Goal: Transaction & Acquisition: Purchase product/service

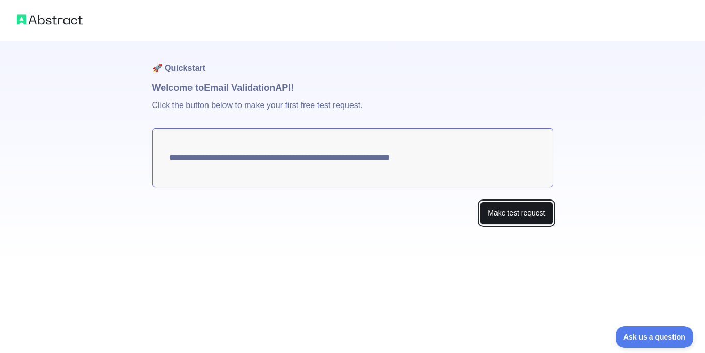
click at [514, 217] on button "Make test request" at bounding box center [516, 212] width 73 height 23
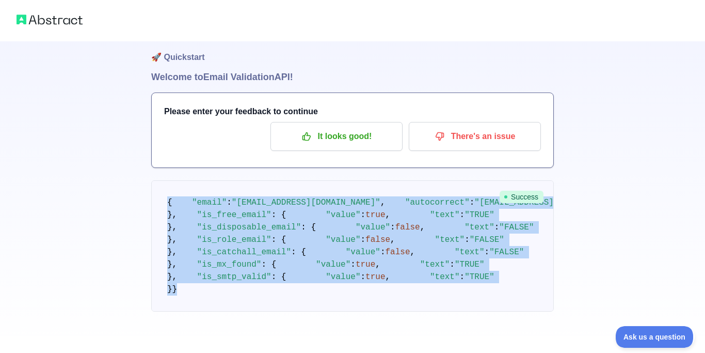
scroll to position [333, 0]
drag, startPoint x: 157, startPoint y: 135, endPoint x: 320, endPoint y: 352, distance: 271.5
click at [320, 311] on pre "{ "email" : "betteraibots@gmail.com" , "autocorrect" : "betteraibots@mail.com" …" at bounding box center [352, 245] width 403 height 131
copy div "{ "email" : "betteraibots@gmail.com" , "autocorrect" : "betteraibots@mail.com" …"
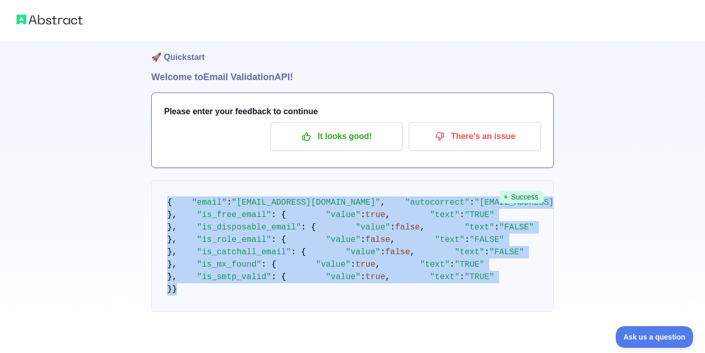
click at [485, 180] on pre "{ "email" : "betteraibots@gmail.com" , "autocorrect" : "betteraibots@mail.com" …" at bounding box center [352, 245] width 403 height 131
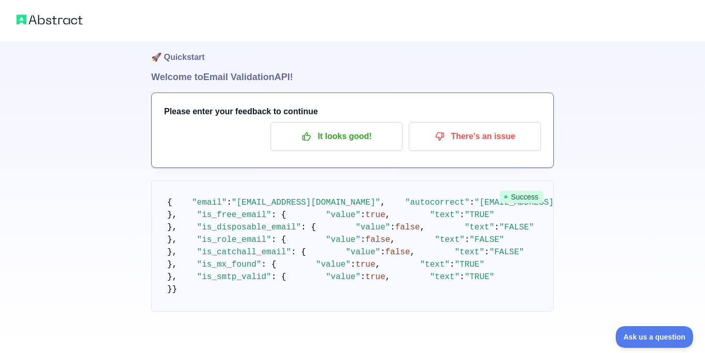
scroll to position [0, 0]
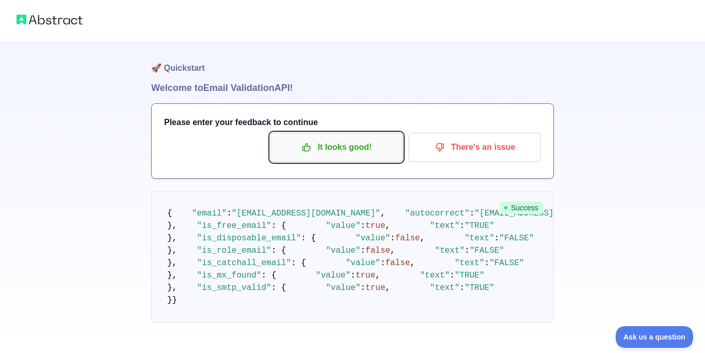
click at [364, 151] on p "It looks good!" at bounding box center [336, 147] width 117 height 18
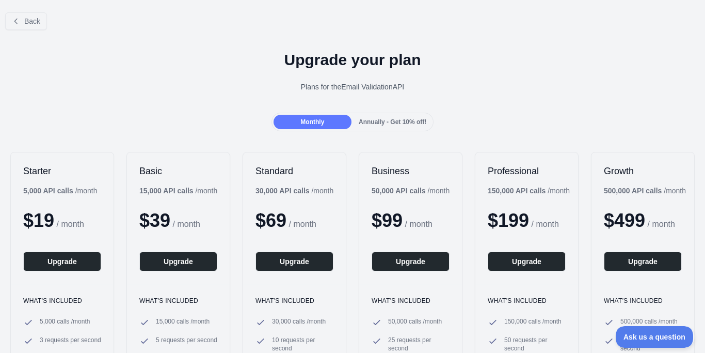
click at [405, 128] on div "Annually - Get 10% off!" at bounding box center [393, 122] width 78 height 14
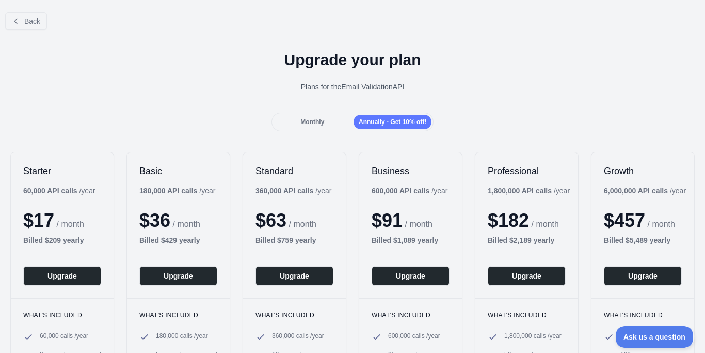
click at [333, 130] on div "Monthly Annually - Get 10% off!" at bounding box center [353, 122] width 163 height 19
click at [327, 126] on div "Monthly" at bounding box center [313, 122] width 78 height 14
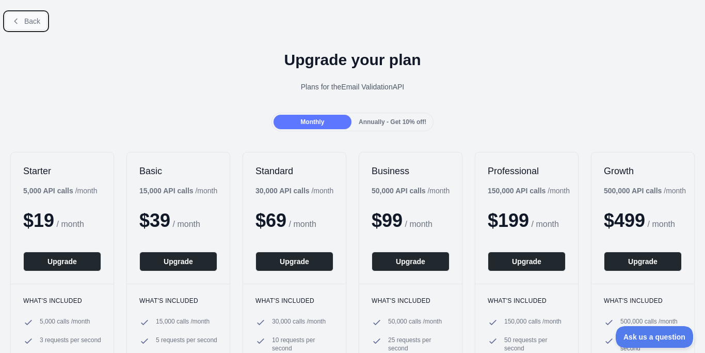
click at [41, 15] on button "Back" at bounding box center [26, 21] width 42 height 18
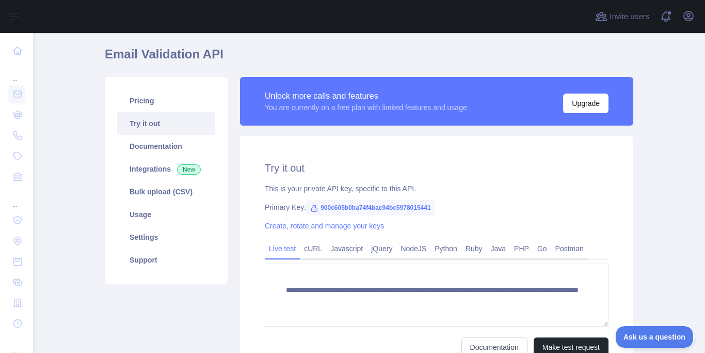
scroll to position [56, 0]
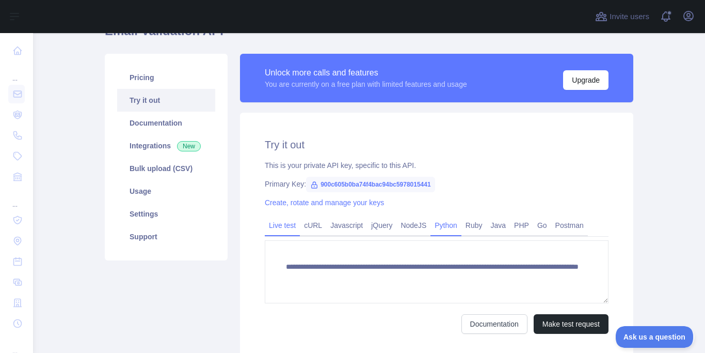
click at [450, 228] on link "Python" at bounding box center [446, 225] width 31 height 17
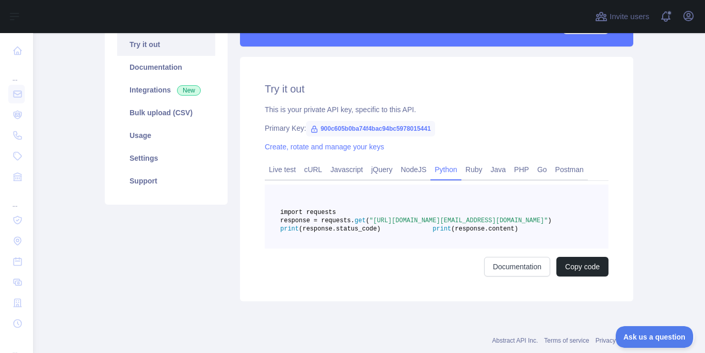
scroll to position [161, 0]
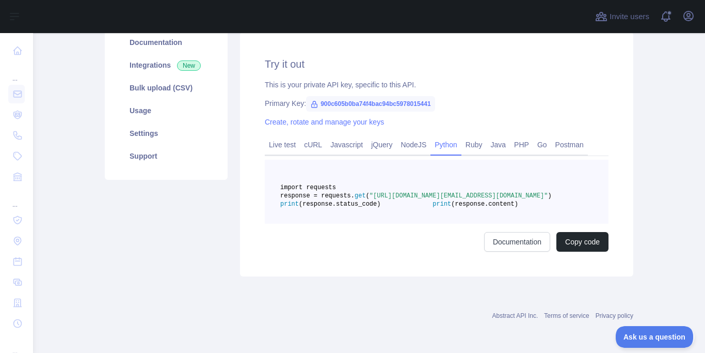
drag, startPoint x: 468, startPoint y: 186, endPoint x: 524, endPoint y: 183, distance: 56.3
click at [524, 183] on pre "import requests response = requests. get ( "https://emailvalidation.abstractapi…" at bounding box center [437, 192] width 344 height 64
click at [514, 166] on pre "import requests response = requests. get ( "https://emailvalidation.abstractapi…" at bounding box center [437, 192] width 344 height 64
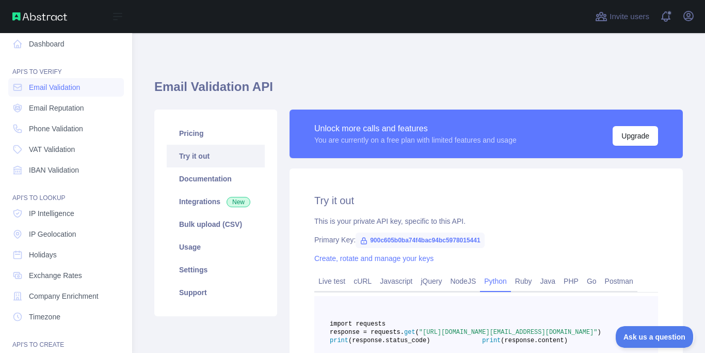
scroll to position [0, 0]
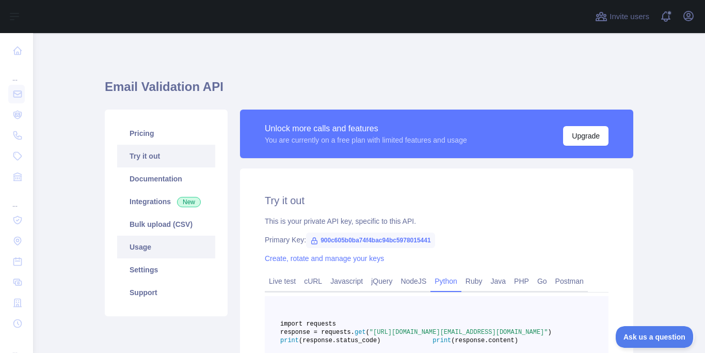
click at [172, 245] on link "Usage" at bounding box center [166, 246] width 98 height 23
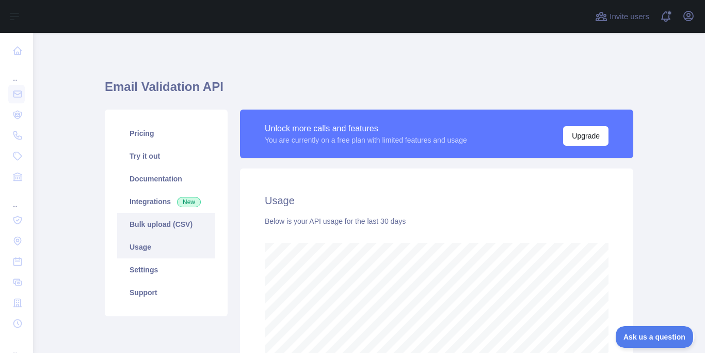
click at [168, 220] on link "Bulk upload (CSV)" at bounding box center [166, 224] width 98 height 23
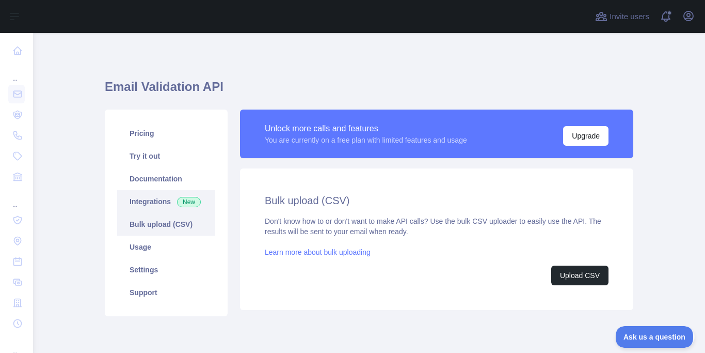
click at [151, 198] on link "Integrations New" at bounding box center [166, 201] width 98 height 23
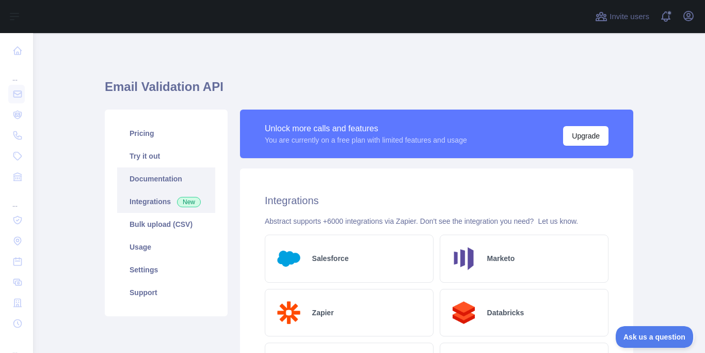
click at [161, 181] on link "Documentation" at bounding box center [166, 178] width 98 height 23
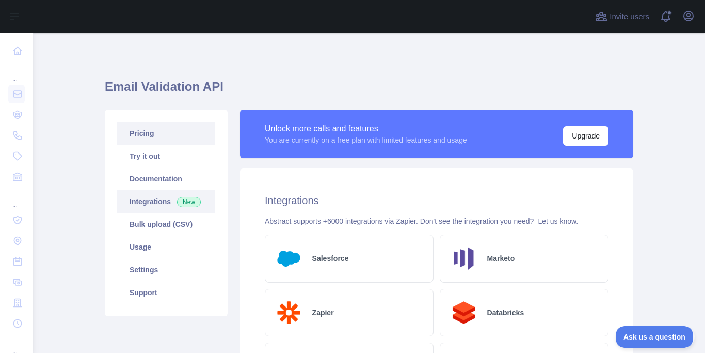
click at [144, 142] on link "Pricing" at bounding box center [166, 133] width 98 height 23
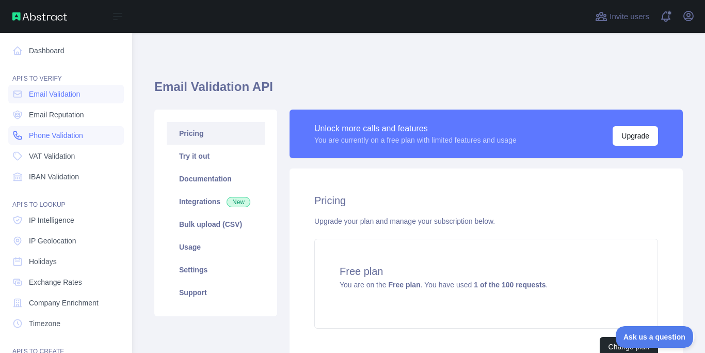
click at [72, 134] on span "Phone Validation" at bounding box center [56, 135] width 54 height 10
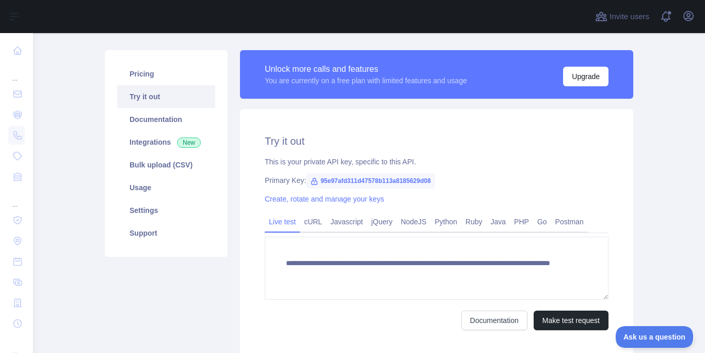
scroll to position [112, 0]
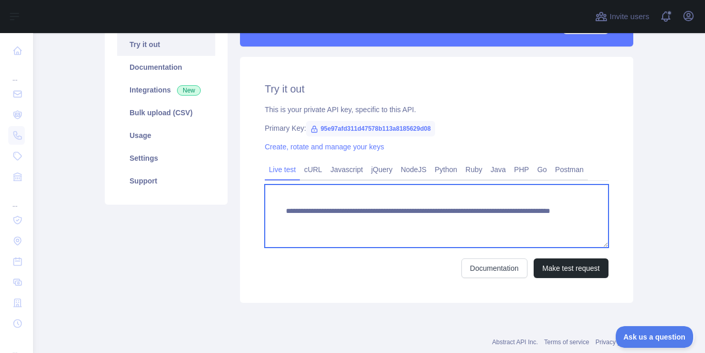
click at [433, 233] on textarea "**********" at bounding box center [437, 215] width 344 height 63
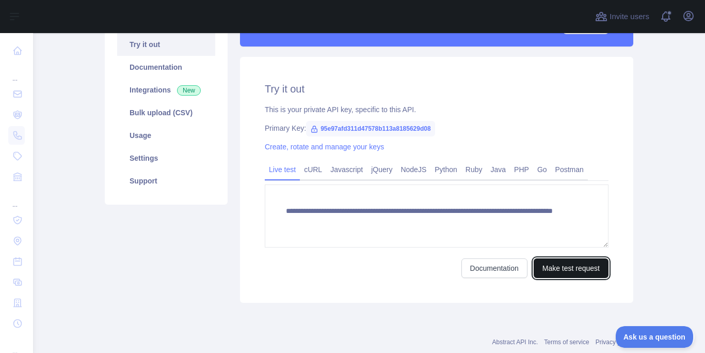
click at [577, 265] on button "Make test request" at bounding box center [571, 268] width 75 height 20
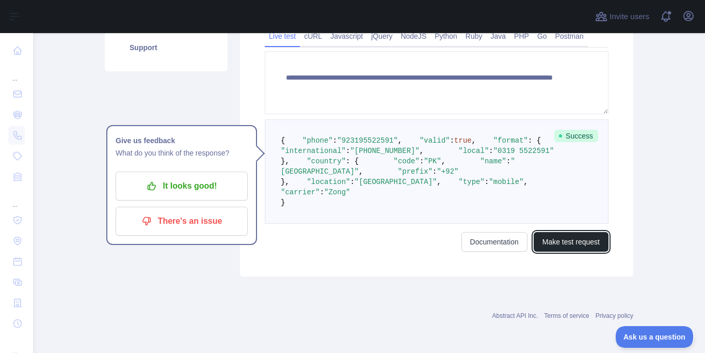
scroll to position [225, 0]
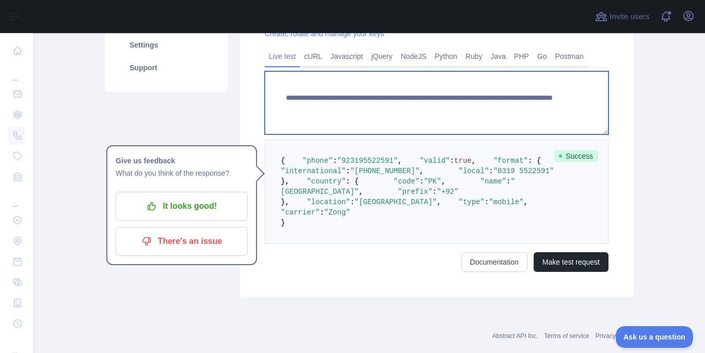
drag, startPoint x: 518, startPoint y: 110, endPoint x: 509, endPoint y: 107, distance: 9.2
click at [510, 109] on textarea "**********" at bounding box center [437, 102] width 344 height 63
drag, startPoint x: 486, startPoint y: 104, endPoint x: 502, endPoint y: 104, distance: 16.0
click at [502, 104] on textarea "**********" at bounding box center [437, 102] width 344 height 63
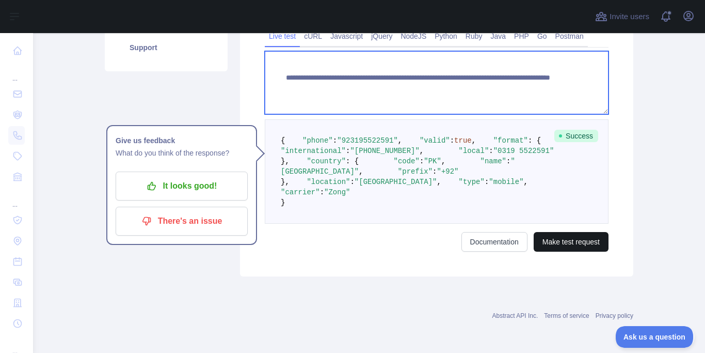
type textarea "**********"
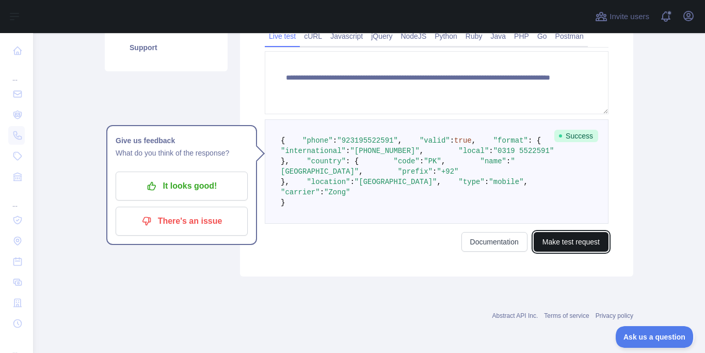
click at [584, 238] on button "Make test request" at bounding box center [571, 242] width 75 height 20
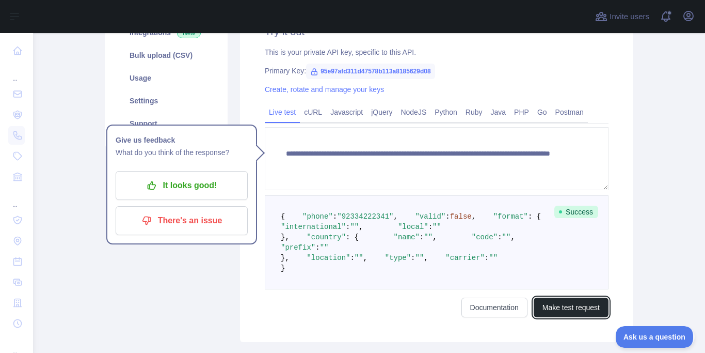
scroll to position [0, 0]
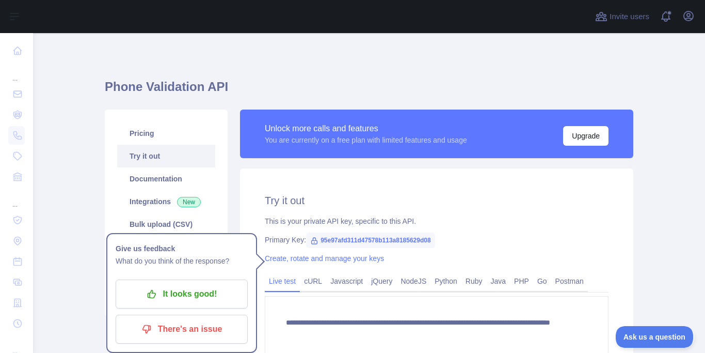
click at [265, 78] on div "**********" at bounding box center [369, 291] width 529 height 467
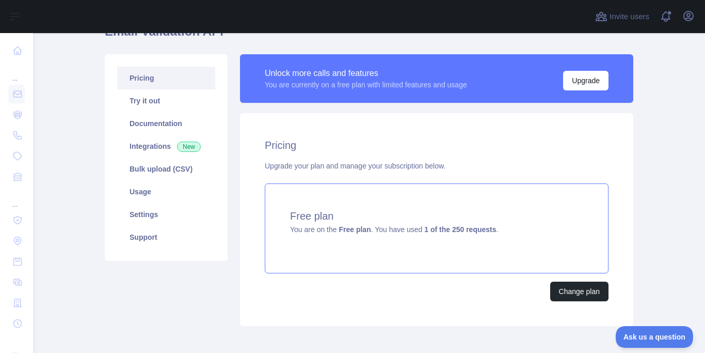
scroll to position [56, 0]
click at [157, 184] on link "Usage" at bounding box center [166, 191] width 98 height 23
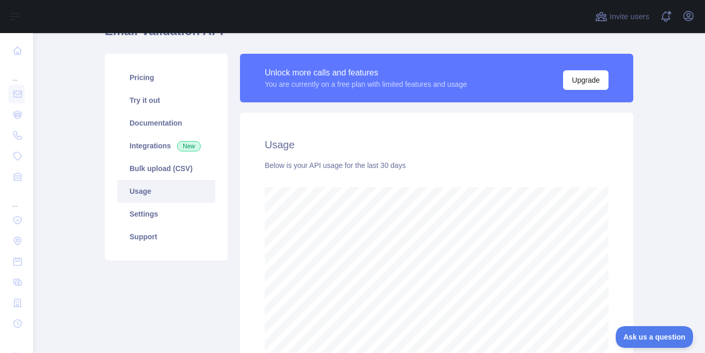
scroll to position [320, 672]
click at [150, 214] on link "Settings" at bounding box center [166, 213] width 98 height 23
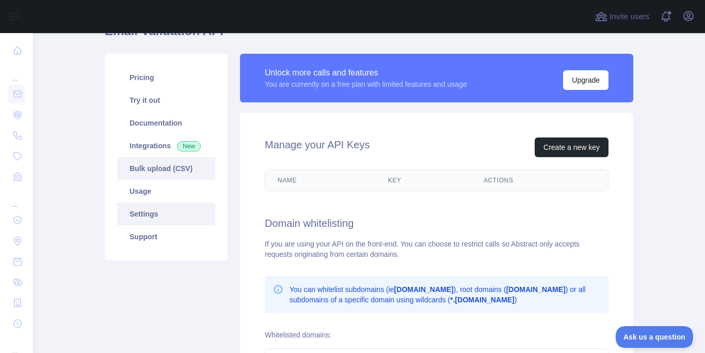
click at [164, 161] on link "Bulk upload (CSV)" at bounding box center [166, 168] width 98 height 23
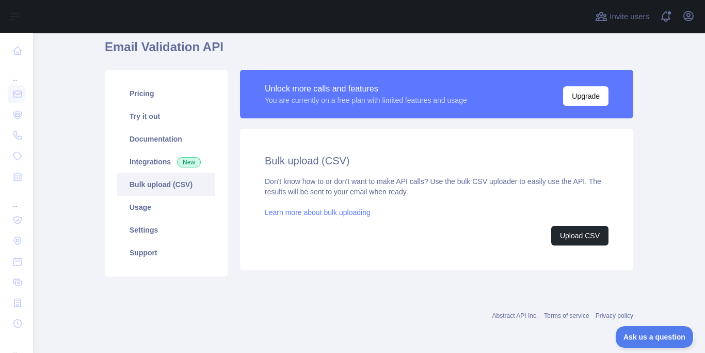
scroll to position [40, 0]
click at [159, 140] on link "Documentation" at bounding box center [166, 139] width 98 height 23
click at [164, 121] on link "Try it out" at bounding box center [166, 116] width 98 height 23
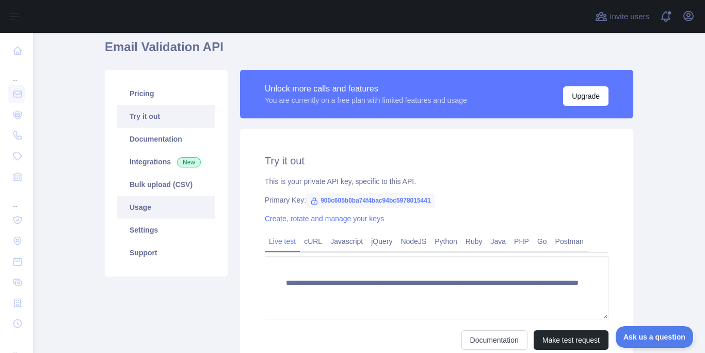
click at [153, 205] on link "Usage" at bounding box center [166, 207] width 98 height 23
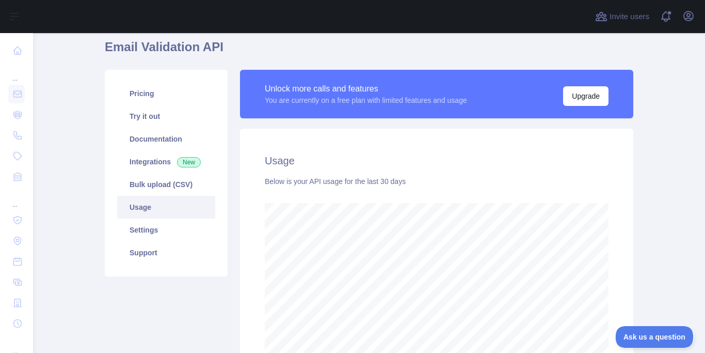
scroll to position [320, 672]
click at [159, 97] on link "Pricing" at bounding box center [166, 93] width 98 height 23
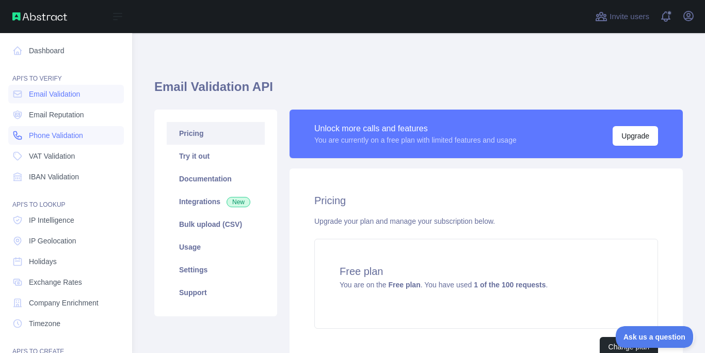
click at [59, 135] on span "Phone Validation" at bounding box center [56, 135] width 54 height 10
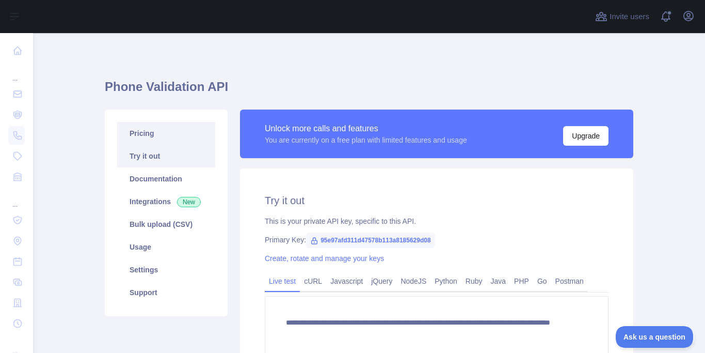
click at [156, 128] on link "Pricing" at bounding box center [166, 133] width 98 height 23
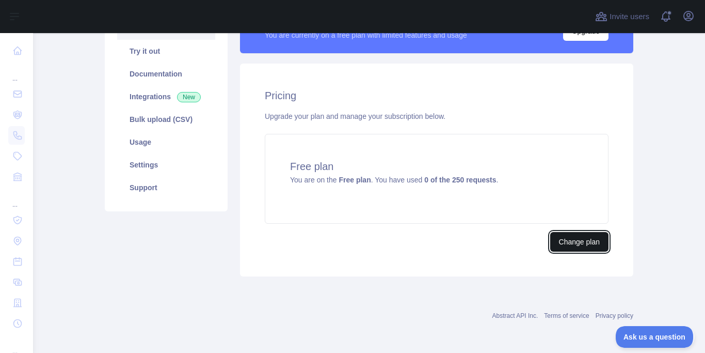
click at [581, 240] on button "Change plan" at bounding box center [579, 242] width 58 height 20
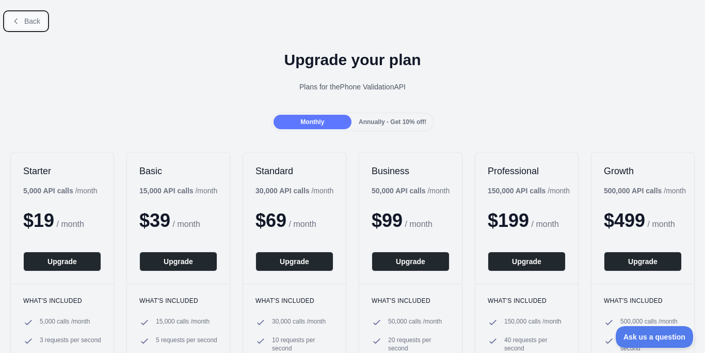
click at [27, 22] on span "Back" at bounding box center [32, 21] width 16 height 8
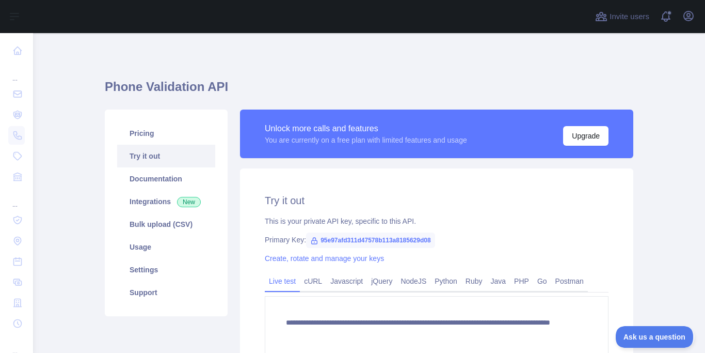
click at [183, 152] on link "Try it out" at bounding box center [166, 156] width 98 height 23
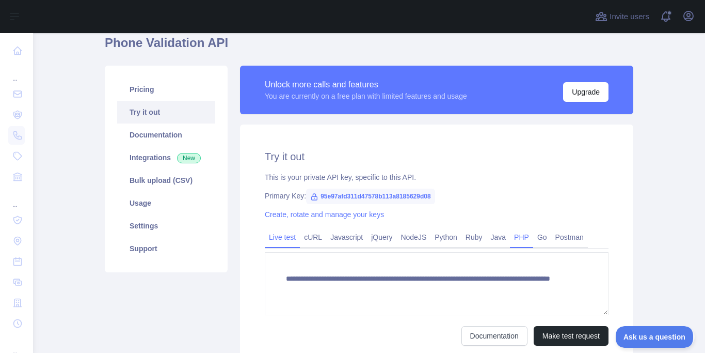
scroll to position [56, 0]
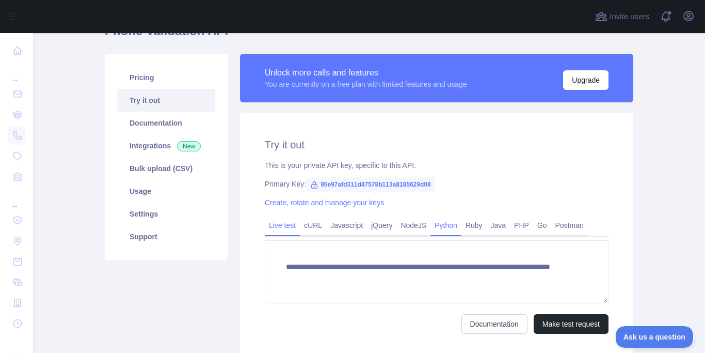
click at [445, 220] on link "Python" at bounding box center [446, 225] width 31 height 17
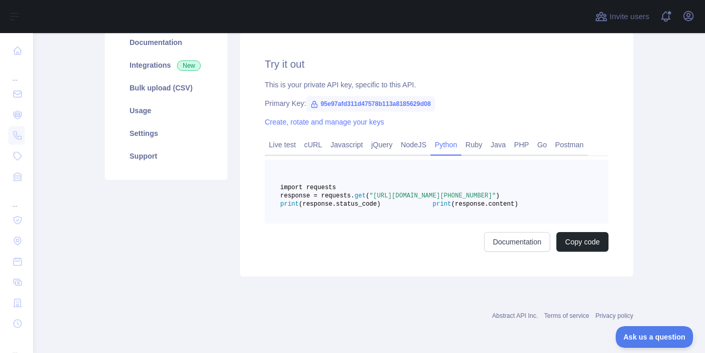
scroll to position [0, 0]
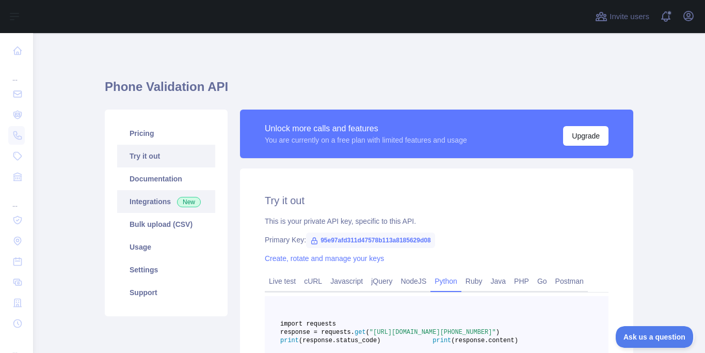
click at [136, 195] on link "Integrations New" at bounding box center [166, 201] width 98 height 23
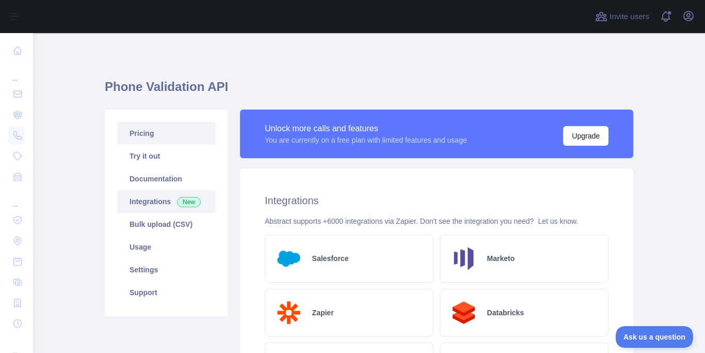
click at [141, 136] on link "Pricing" at bounding box center [166, 133] width 98 height 23
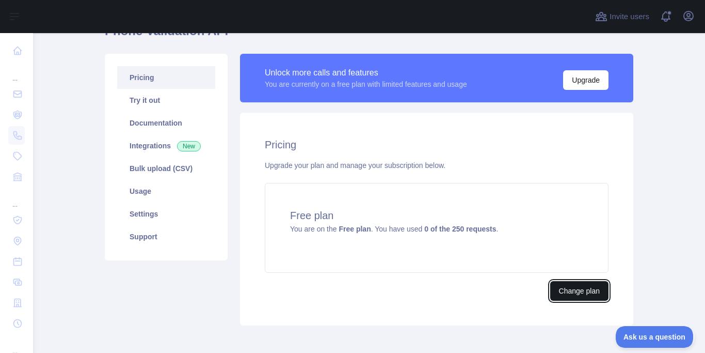
click at [571, 294] on button "Change plan" at bounding box center [579, 291] width 58 height 20
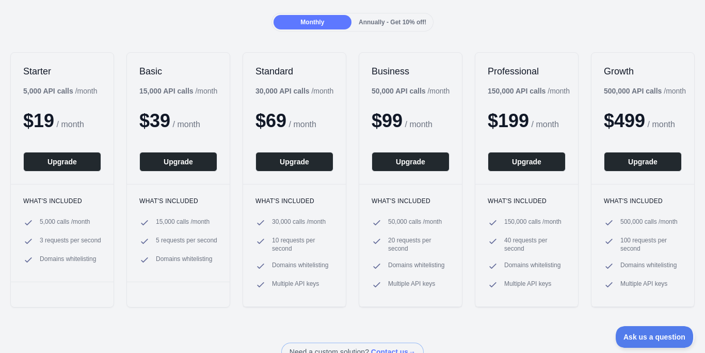
scroll to position [112, 0]
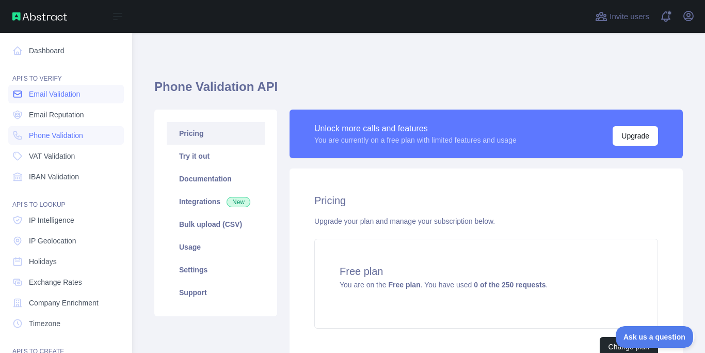
click at [62, 98] on span "Email Validation" at bounding box center [54, 94] width 51 height 10
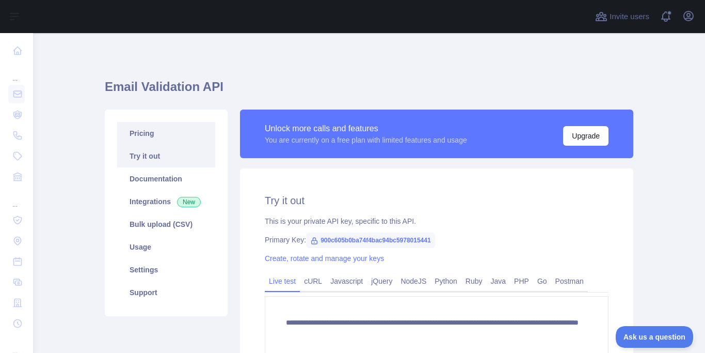
click at [158, 134] on link "Pricing" at bounding box center [166, 133] width 98 height 23
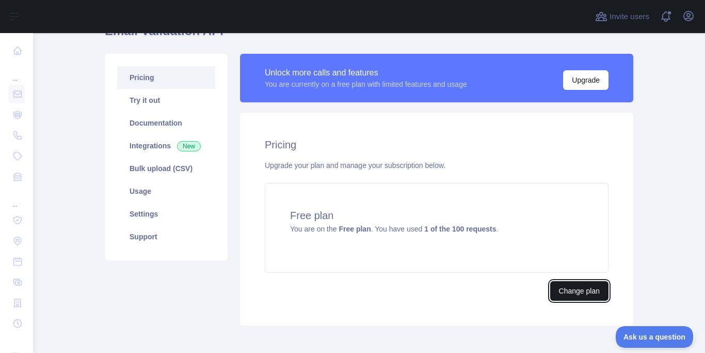
click at [588, 294] on button "Change plan" at bounding box center [579, 291] width 58 height 20
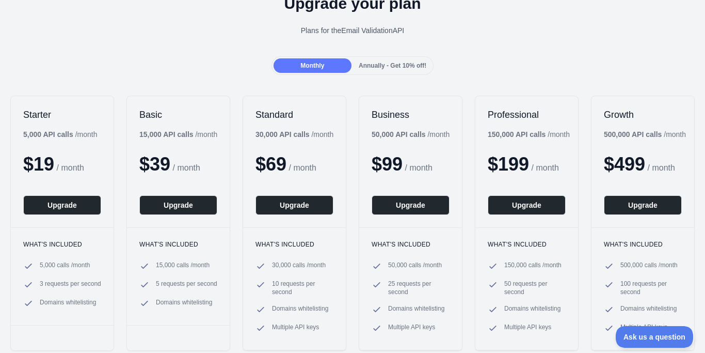
scroll to position [56, 0]
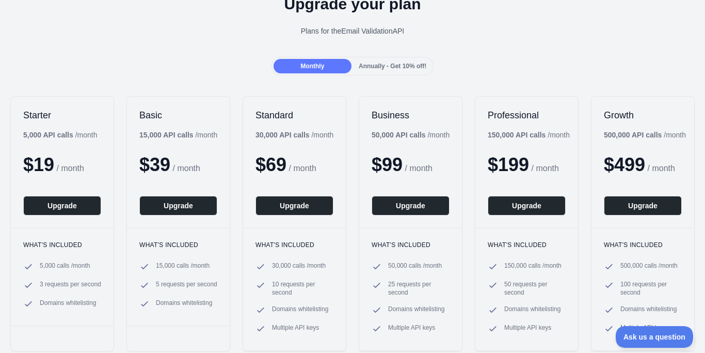
click at [207, 46] on div "Upgrade your plan Plans for the Email Validation API" at bounding box center [352, 19] width 705 height 74
click at [398, 64] on span "Annually - Get 10% off!" at bounding box center [393, 65] width 68 height 7
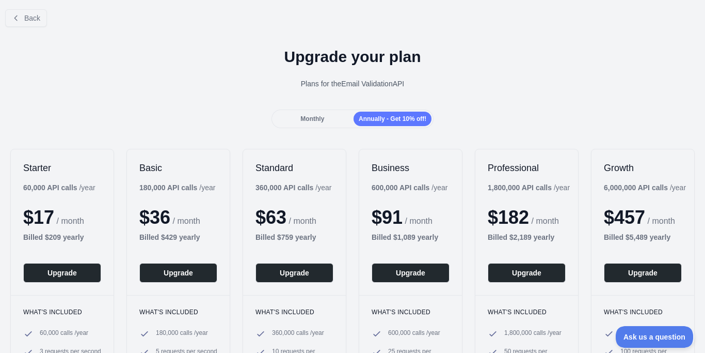
scroll to position [0, 0]
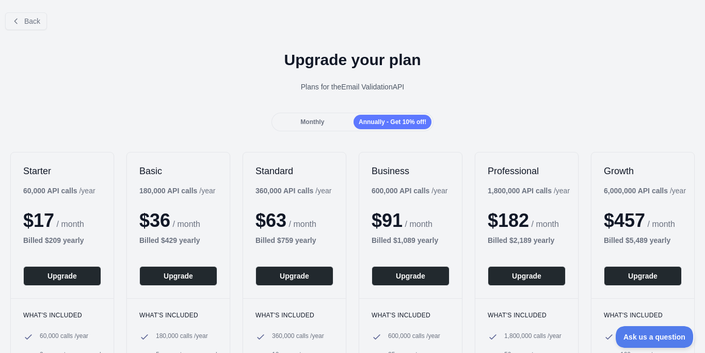
click at [337, 125] on div "Monthly" at bounding box center [313, 122] width 78 height 14
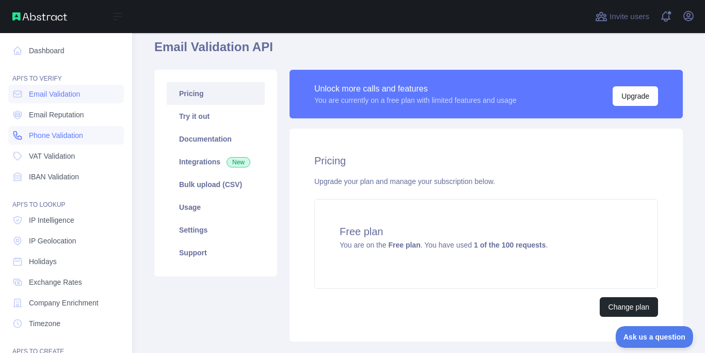
click at [59, 133] on span "Phone Validation" at bounding box center [56, 135] width 54 height 10
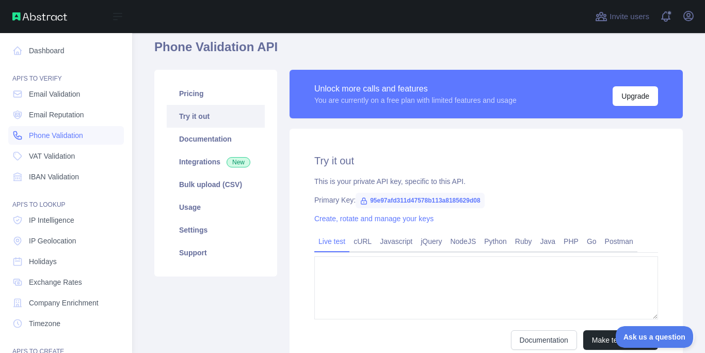
type textarea "**********"
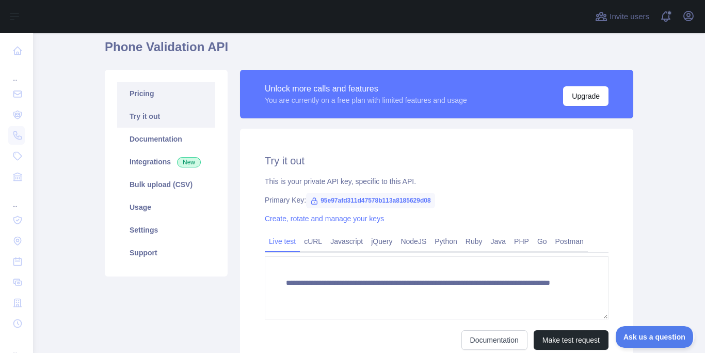
click at [161, 100] on link "Pricing" at bounding box center [166, 93] width 98 height 23
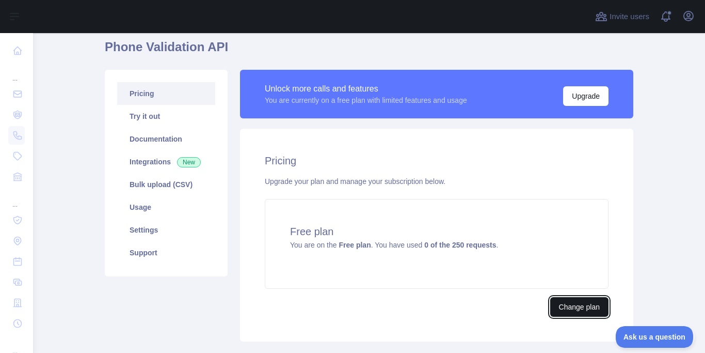
click at [557, 307] on button "Change plan" at bounding box center [579, 307] width 58 height 20
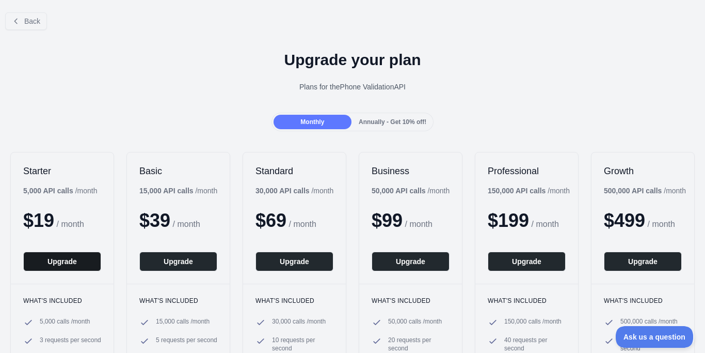
click at [75, 259] on button "Upgrade" at bounding box center [62, 261] width 78 height 20
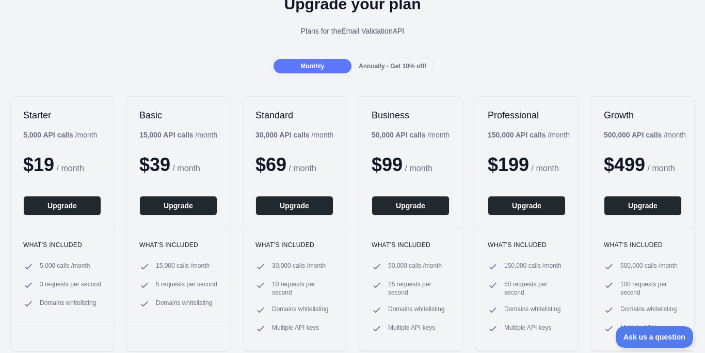
scroll to position [112, 0]
